Goal: Transaction & Acquisition: Obtain resource

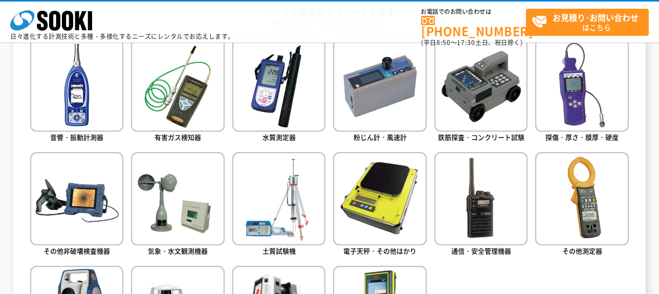
scroll to position [504, 0]
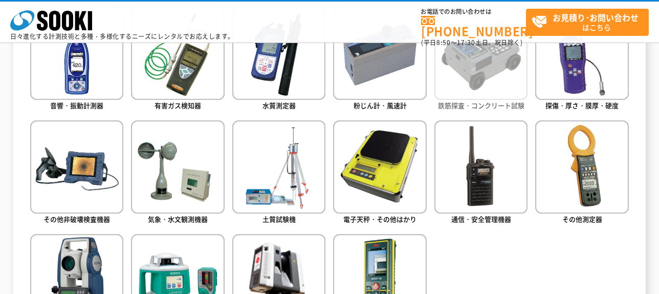
click at [495, 77] on img at bounding box center [480, 53] width 93 height 93
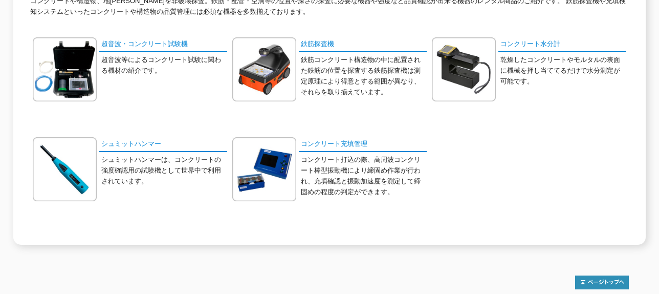
scroll to position [176, 0]
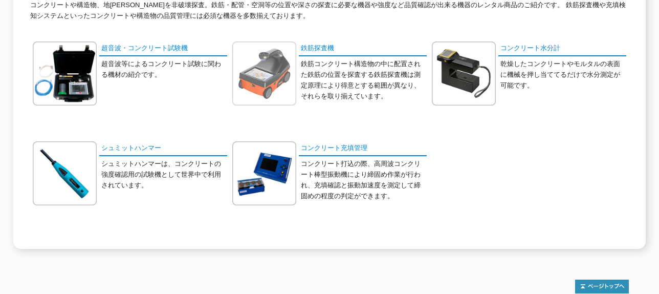
click at [274, 61] on img at bounding box center [264, 73] width 64 height 64
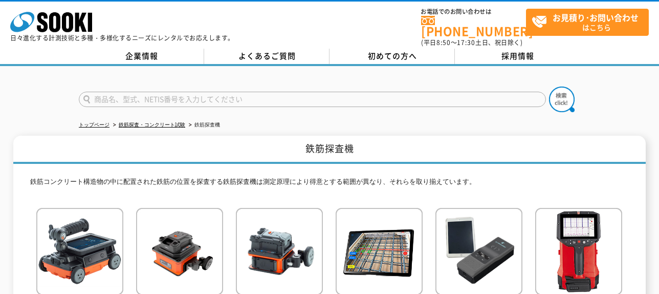
click at [118, 94] on input "text" at bounding box center [312, 99] width 467 height 15
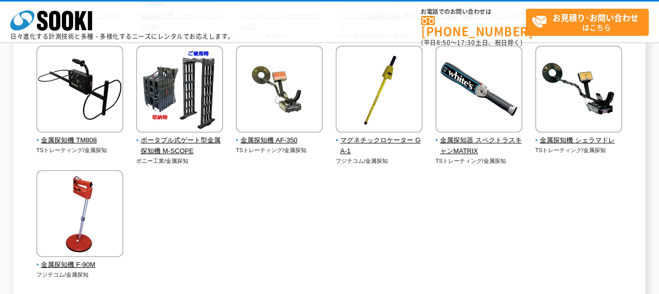
scroll to position [243, 0]
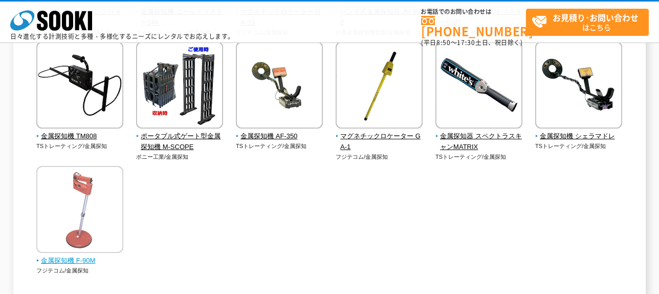
click at [64, 260] on span "金属探知機 F-90M" at bounding box center [79, 260] width 87 height 11
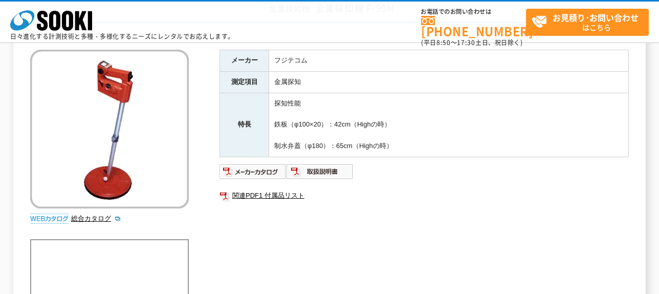
scroll to position [86, 0]
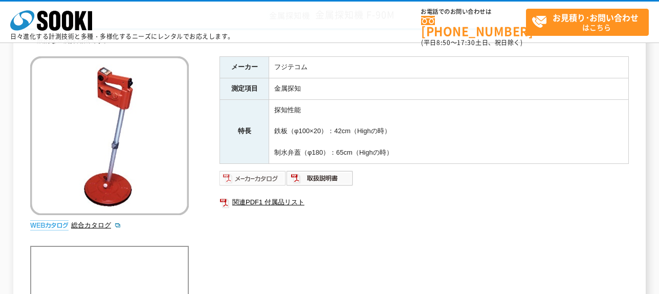
click at [254, 176] on img at bounding box center [252, 178] width 67 height 16
